Goal: Task Accomplishment & Management: Complete application form

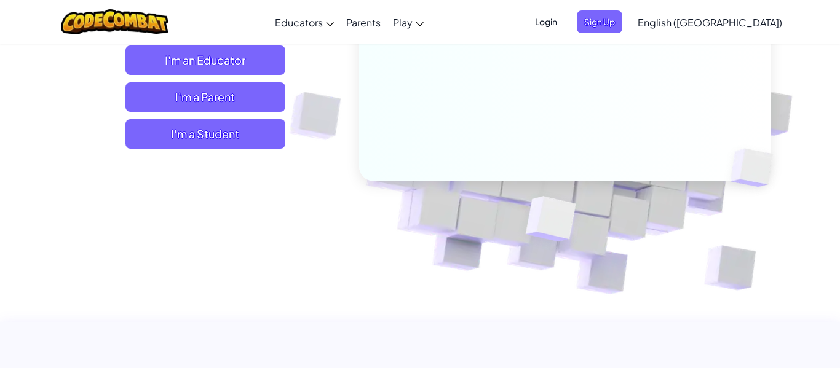
scroll to position [252, 0]
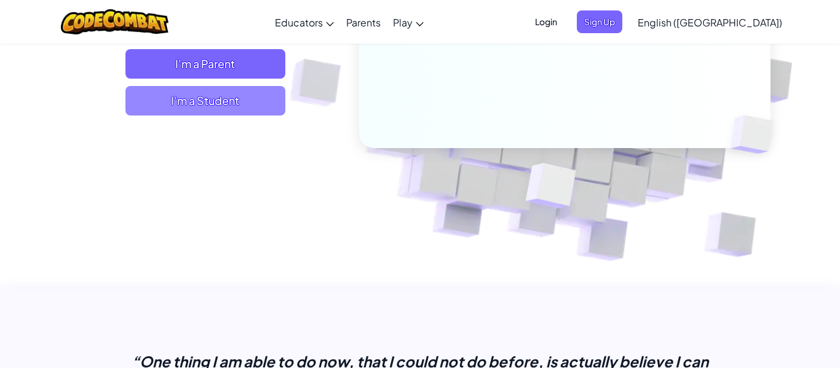
click at [252, 104] on span "I'm a Student" at bounding box center [205, 101] width 160 height 30
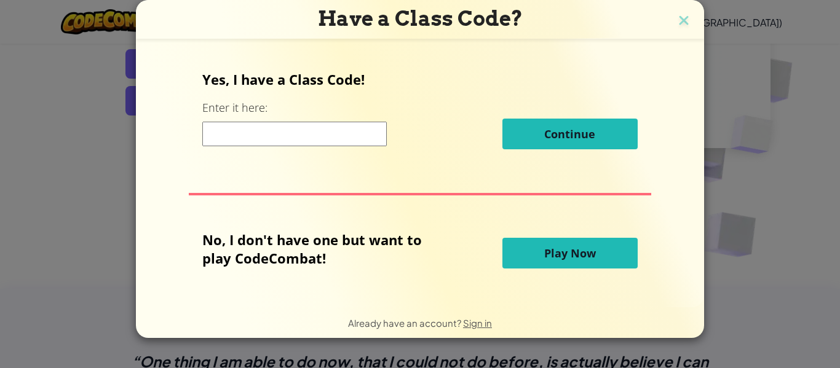
click at [348, 124] on input at bounding box center [294, 134] width 184 height 25
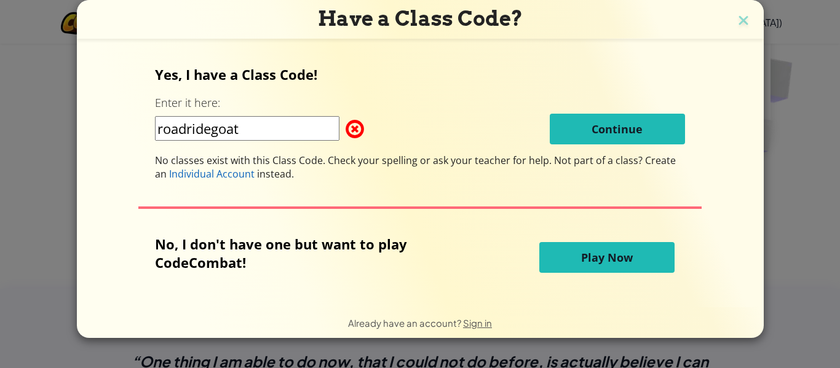
type input "roadridegoat"
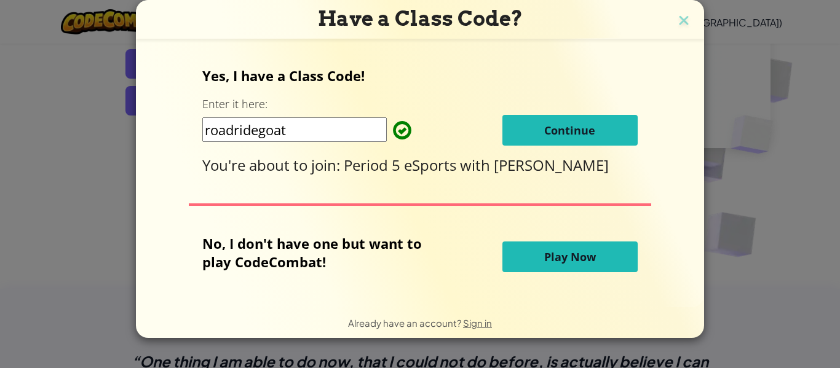
click at [567, 131] on span "Continue" at bounding box center [569, 130] width 51 height 15
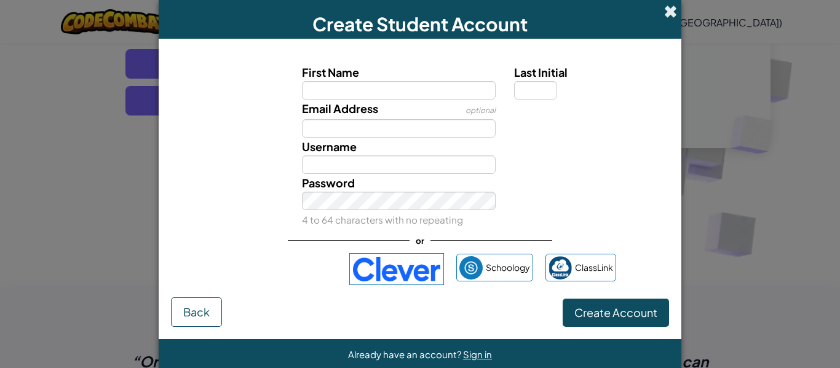
click at [667, 15] on span at bounding box center [670, 11] width 13 height 13
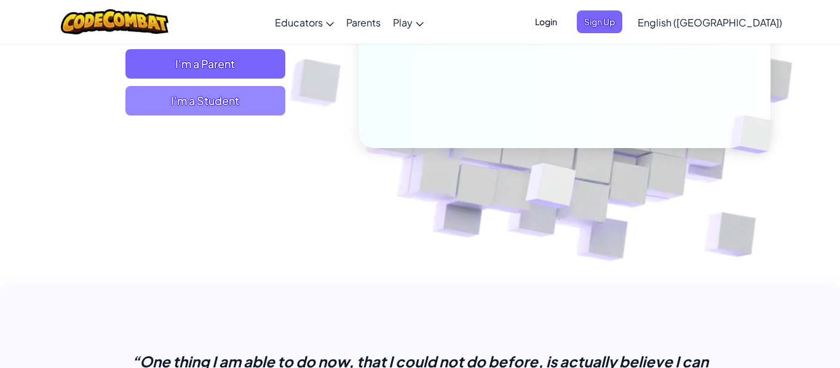
click at [226, 96] on span "I'm a Student" at bounding box center [205, 101] width 160 height 30
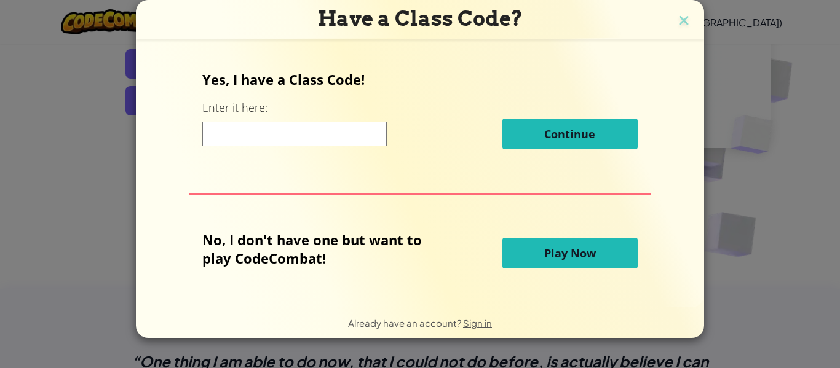
click at [369, 136] on input at bounding box center [294, 134] width 184 height 25
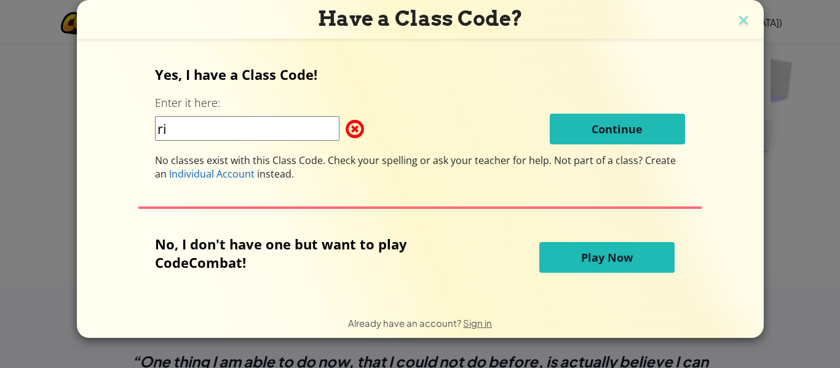
type input "r"
type input "roadridegoat"
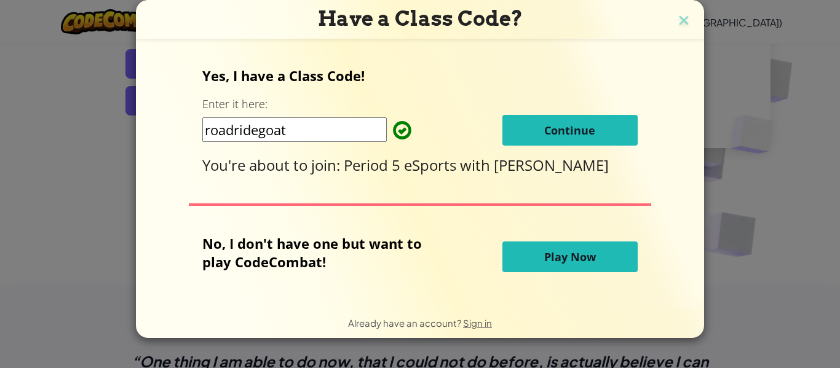
click at [518, 122] on button "Continue" at bounding box center [569, 130] width 135 height 31
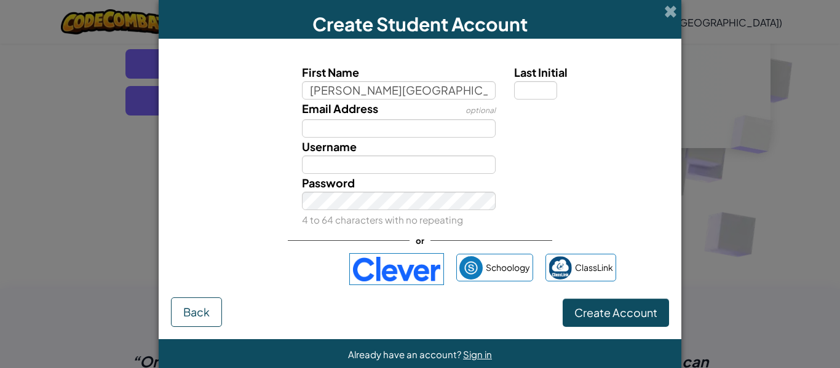
type input "[PERSON_NAME][GEOGRAPHIC_DATA]"
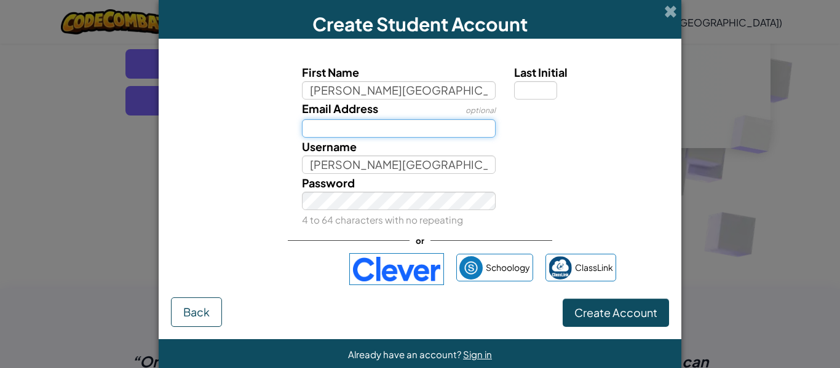
click at [379, 122] on input "Email Address" at bounding box center [399, 128] width 194 height 18
type input "[EMAIL_ADDRESS][DOMAIN_NAME]"
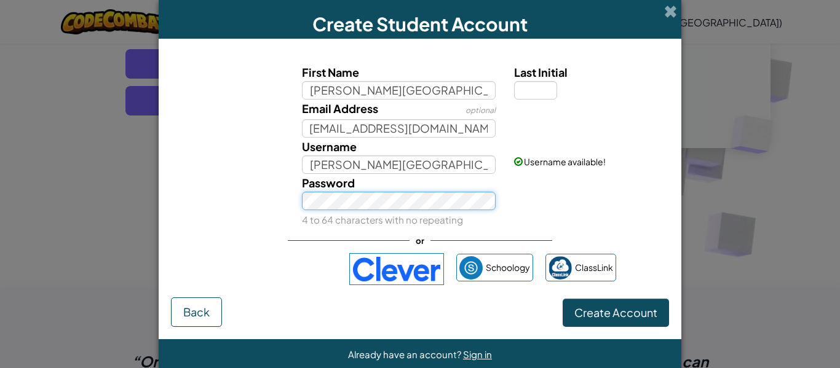
scroll to position [0, 0]
click at [562, 299] on button "Create Account" at bounding box center [615, 313] width 106 height 28
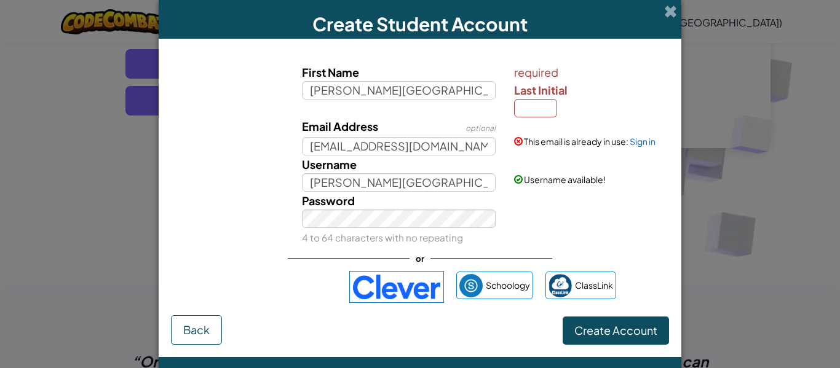
click at [519, 118] on div "This email is already in use: Sign in" at bounding box center [590, 132] width 170 height 30
click at [538, 101] on input "Last Initial" at bounding box center [535, 108] width 43 height 18
type input "r"
click at [628, 341] on button "Create Account" at bounding box center [615, 331] width 106 height 28
type input "[PERSON_NAME] de la riva R"
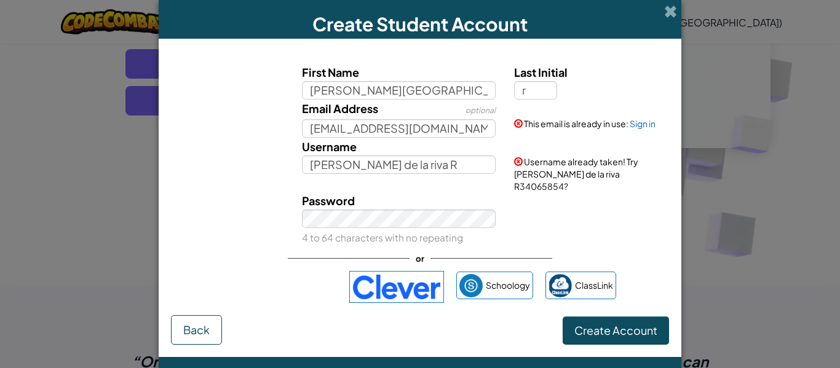
click at [660, 12] on div "Create Student Account" at bounding box center [420, 19] width 522 height 39
click at [664, 10] on span at bounding box center [670, 11] width 13 height 13
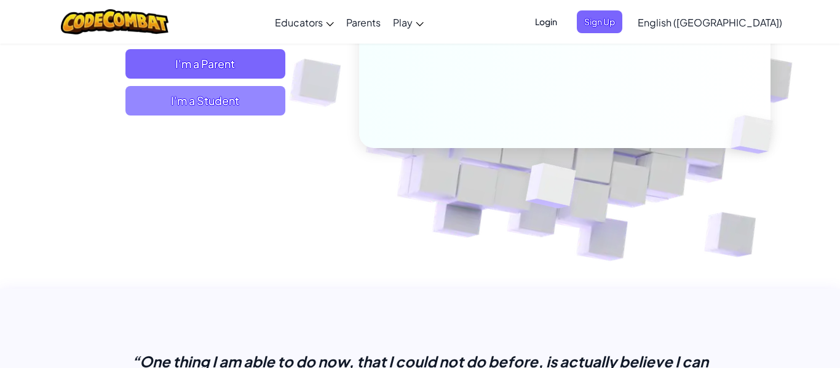
click at [275, 97] on span "I'm a Student" at bounding box center [205, 101] width 160 height 30
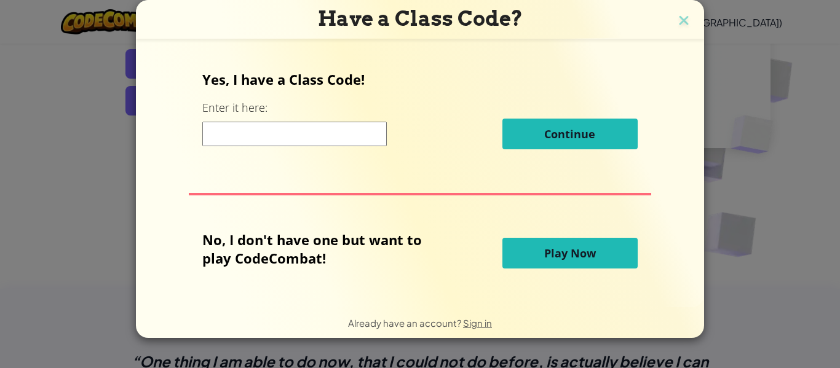
click at [285, 122] on input at bounding box center [294, 134] width 184 height 25
type input "roadridegoat"
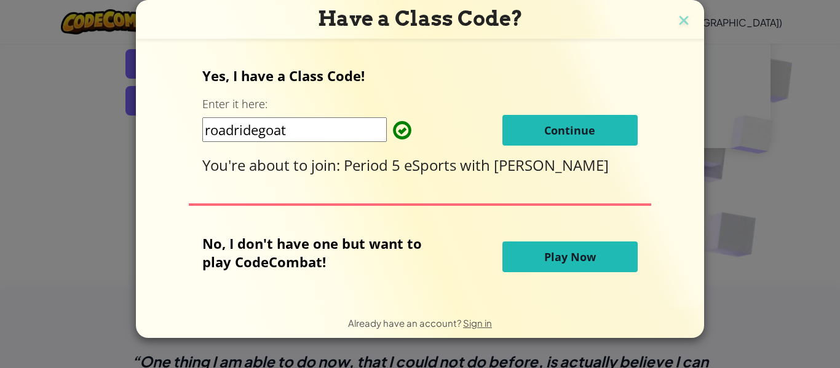
click at [563, 122] on button "Continue" at bounding box center [569, 130] width 135 height 31
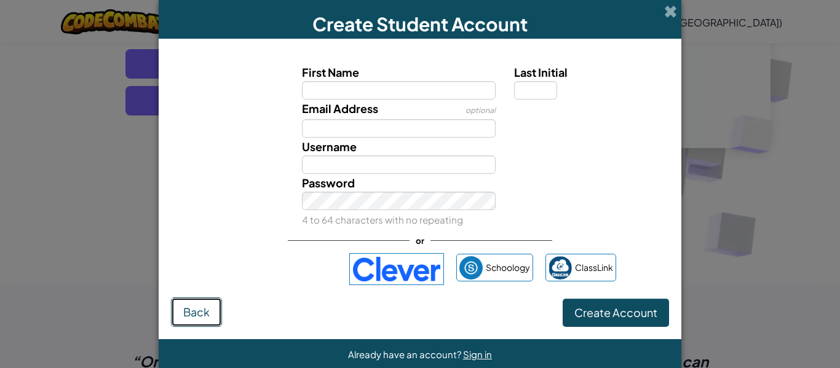
click at [180, 324] on button "Back" at bounding box center [196, 312] width 51 height 30
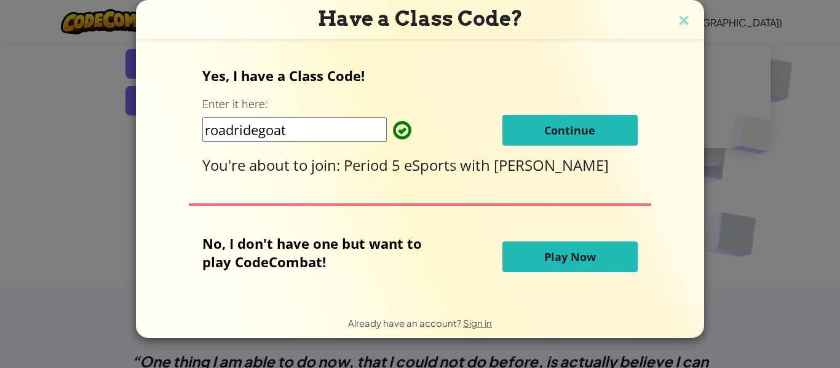
click at [595, 132] on button "Continue" at bounding box center [569, 130] width 135 height 31
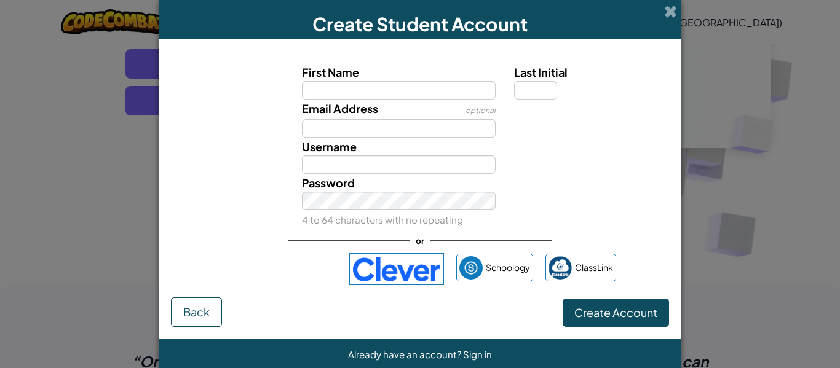
scroll to position [20, 0]
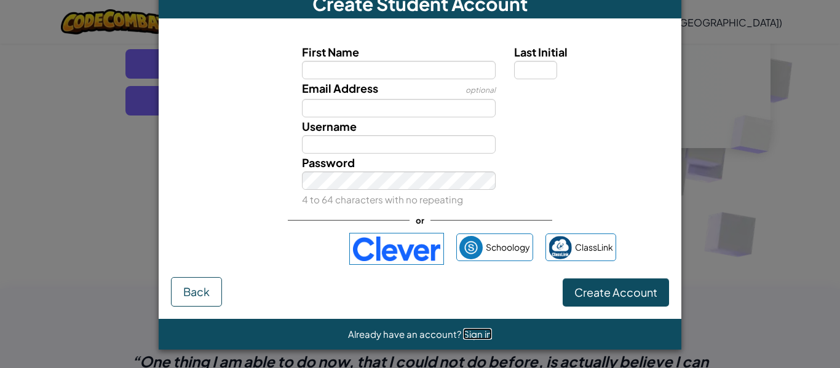
click at [466, 338] on span "Sign in" at bounding box center [477, 334] width 29 height 12
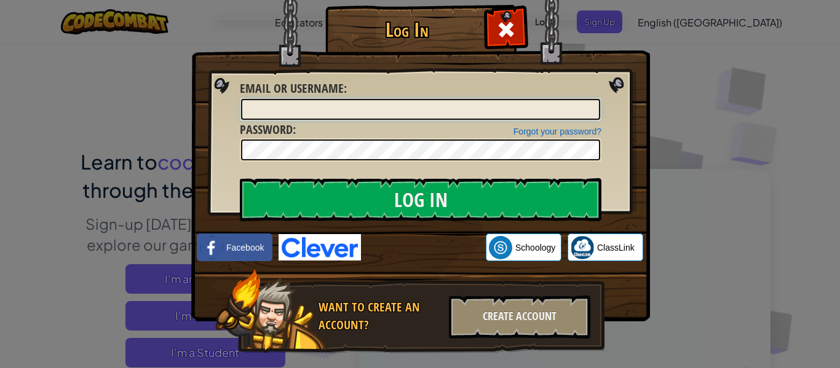
click at [392, 107] on input "Email or Username :" at bounding box center [420, 109] width 359 height 21
type input "s"
type input "[EMAIL_ADDRESS][DOMAIN_NAME]"
click at [240, 178] on input "Log In" at bounding box center [420, 199] width 361 height 43
